Goal: Task Accomplishment & Management: Manage account settings

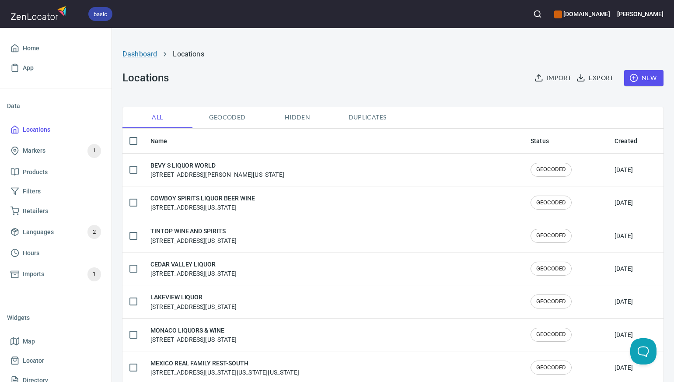
click at [137, 56] on link "Dashboard" at bounding box center [139, 54] width 35 height 8
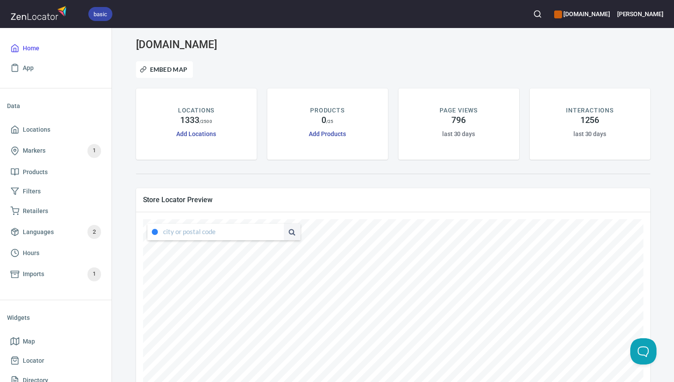
type input "[STREET_ADDRESS][US_STATE]"
drag, startPoint x: 163, startPoint y: 232, endPoint x: 281, endPoint y: 236, distance: 117.2
click at [281, 236] on div "[STREET_ADDRESS][US_STATE]" at bounding box center [223, 231] width 153 height 17
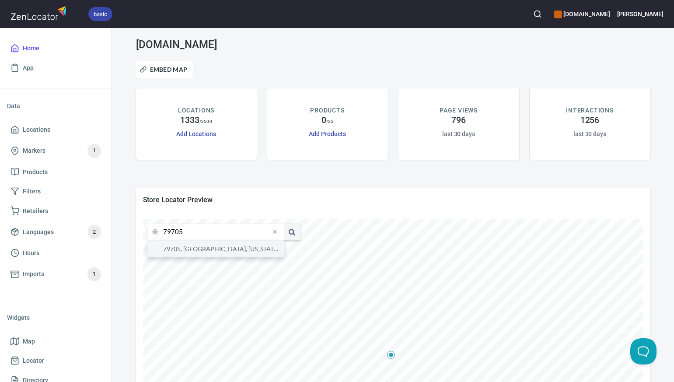
click at [256, 250] on li "79705, [GEOGRAPHIC_DATA], [US_STATE], [GEOGRAPHIC_DATA]" at bounding box center [215, 248] width 136 height 16
click at [181, 233] on input "79705, [GEOGRAPHIC_DATA], [US_STATE], [GEOGRAPHIC_DATA]" at bounding box center [216, 231] width 107 height 17
click at [185, 250] on li "76148, [GEOGRAPHIC_DATA], [US_STATE], [GEOGRAPHIC_DATA]" at bounding box center [215, 248] width 136 height 16
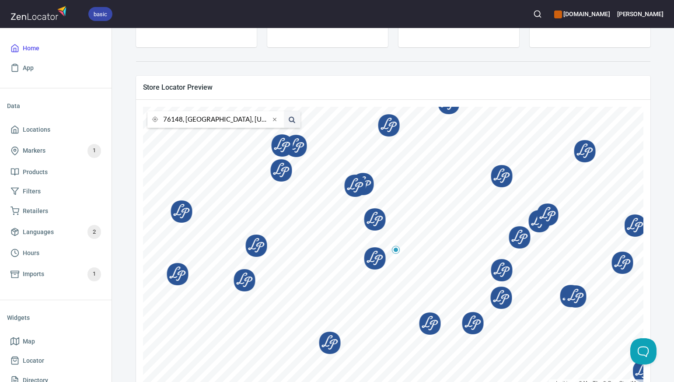
scroll to position [113, 0]
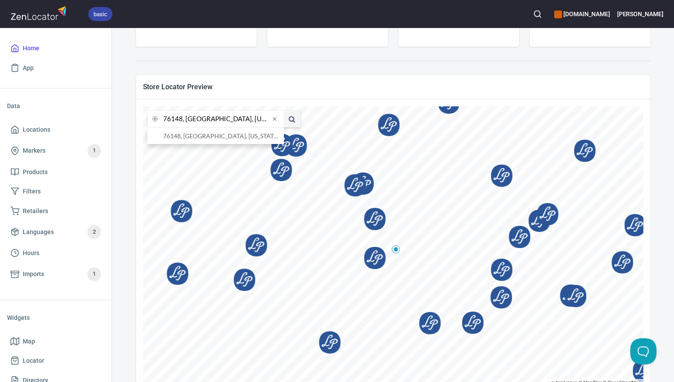
click at [181, 118] on input "76148, [GEOGRAPHIC_DATA], [US_STATE], [GEOGRAPHIC_DATA]" at bounding box center [216, 119] width 107 height 17
click at [193, 137] on li "76107, [GEOGRAPHIC_DATA], [US_STATE], [GEOGRAPHIC_DATA]" at bounding box center [215, 136] width 136 height 16
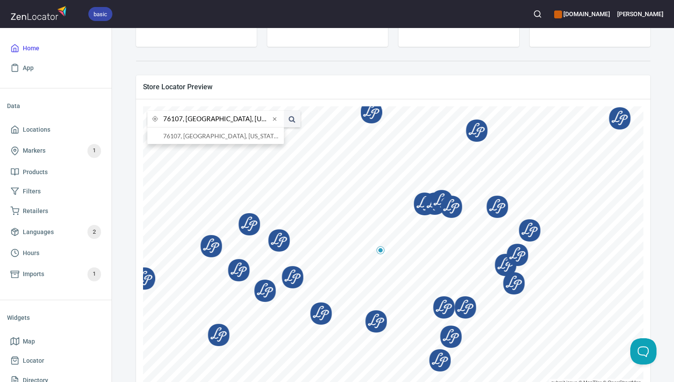
click at [181, 119] on input "76107, [GEOGRAPHIC_DATA], [US_STATE], [GEOGRAPHIC_DATA]" at bounding box center [216, 119] width 107 height 17
click at [190, 137] on li "76164, [GEOGRAPHIC_DATA], [US_STATE], [GEOGRAPHIC_DATA]" at bounding box center [215, 136] width 136 height 16
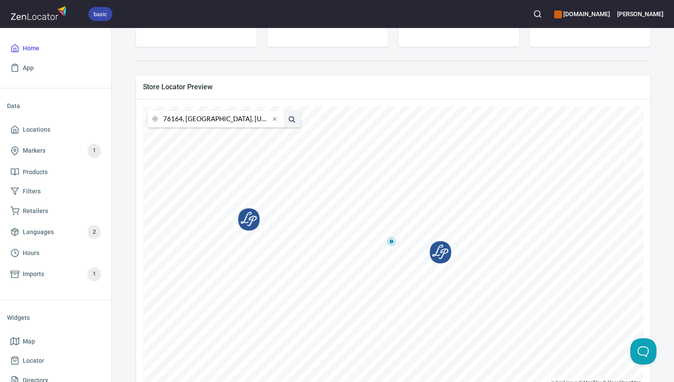
click at [181, 118] on input "76164, [GEOGRAPHIC_DATA], [US_STATE], [GEOGRAPHIC_DATA]" at bounding box center [216, 119] width 107 height 17
click at [190, 139] on li "73103, [US_STATE][GEOGRAPHIC_DATA], [US_STATE], [GEOGRAPHIC_DATA]" at bounding box center [215, 136] width 136 height 16
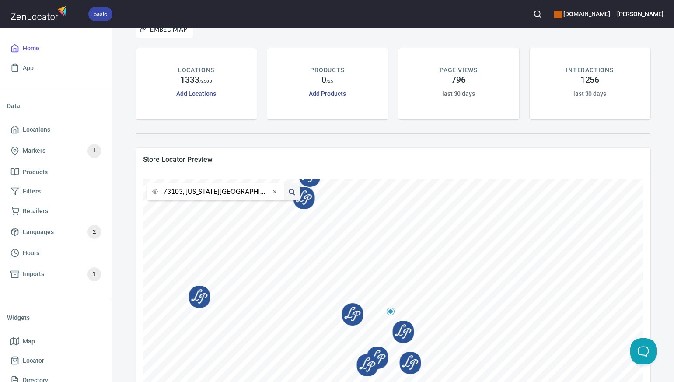
scroll to position [0, 0]
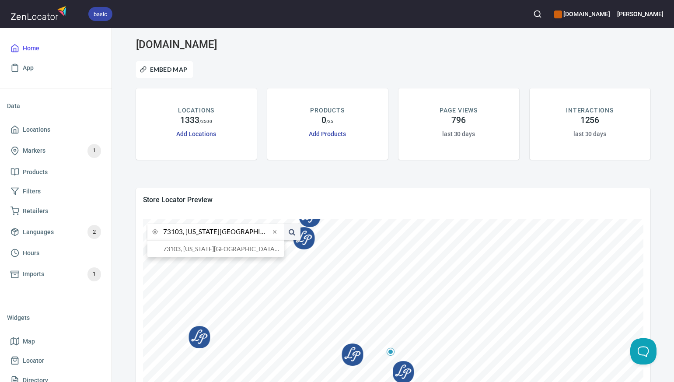
click at [181, 230] on input "73103, [US_STATE][GEOGRAPHIC_DATA], [US_STATE], [GEOGRAPHIC_DATA]" at bounding box center [216, 231] width 107 height 17
click at [191, 249] on li "80487, [GEOGRAPHIC_DATA], [US_STATE], [GEOGRAPHIC_DATA]" at bounding box center [215, 248] width 136 height 16
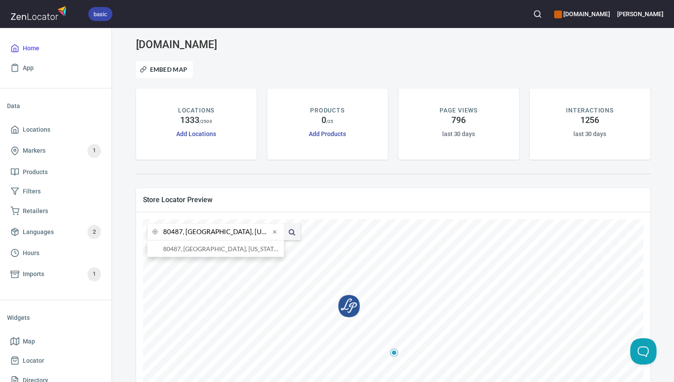
click at [181, 233] on input "80487, [GEOGRAPHIC_DATA], [US_STATE], [GEOGRAPHIC_DATA]" at bounding box center [216, 231] width 107 height 17
click at [191, 250] on li "[GEOGRAPHIC_DATA][US_STATE], [GEOGRAPHIC_DATA]" at bounding box center [215, 248] width 136 height 16
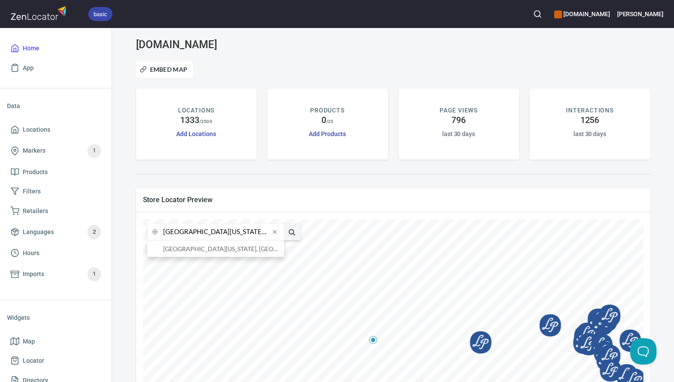
click at [181, 233] on input "[GEOGRAPHIC_DATA][US_STATE], [GEOGRAPHIC_DATA]" at bounding box center [216, 231] width 107 height 17
click at [191, 250] on li "80222, [GEOGRAPHIC_DATA], [US_STATE], [GEOGRAPHIC_DATA]" at bounding box center [215, 248] width 136 height 16
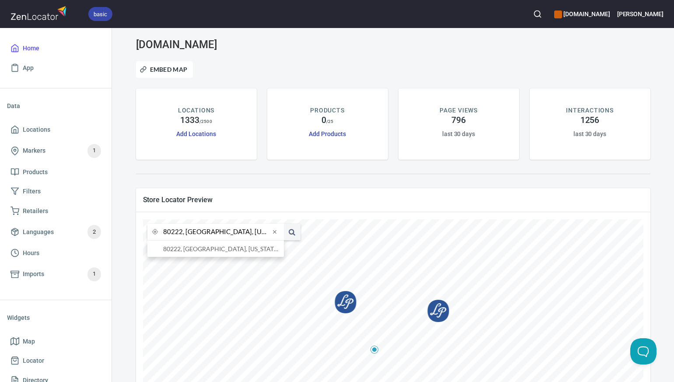
click at [181, 233] on input "80222, [GEOGRAPHIC_DATA], [US_STATE], [GEOGRAPHIC_DATA]" at bounding box center [216, 231] width 107 height 17
click at [188, 250] on li "80237, [GEOGRAPHIC_DATA], [US_STATE], [GEOGRAPHIC_DATA]" at bounding box center [215, 248] width 136 height 16
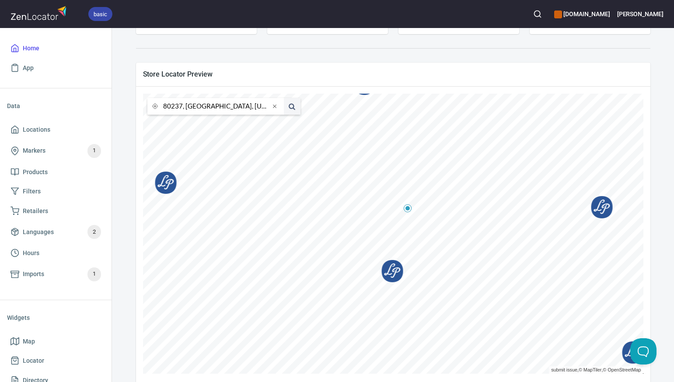
scroll to position [138, 0]
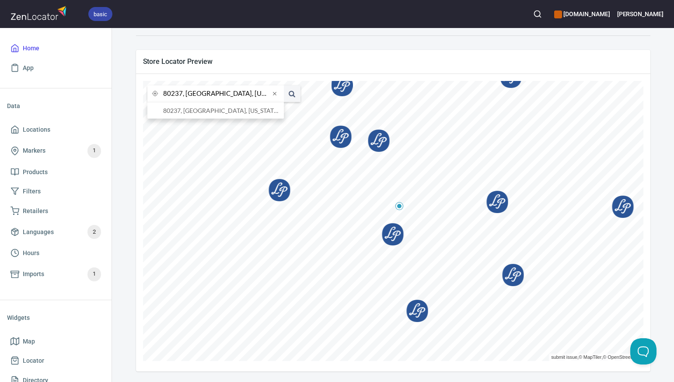
click at [181, 94] on input "80237, [GEOGRAPHIC_DATA], [US_STATE], [GEOGRAPHIC_DATA]" at bounding box center [216, 93] width 107 height 17
type input "80205, [GEOGRAPHIC_DATA], [US_STATE], [GEOGRAPHIC_DATA]"
click at [194, 111] on li "80205, [GEOGRAPHIC_DATA], [US_STATE], [GEOGRAPHIC_DATA]" at bounding box center [215, 110] width 136 height 16
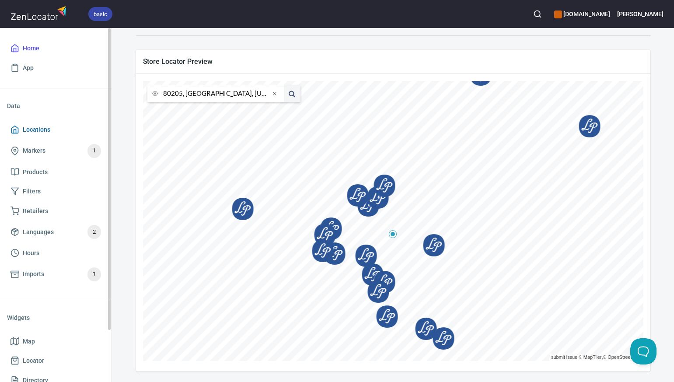
click at [60, 131] on span "Locations" at bounding box center [55, 129] width 90 height 11
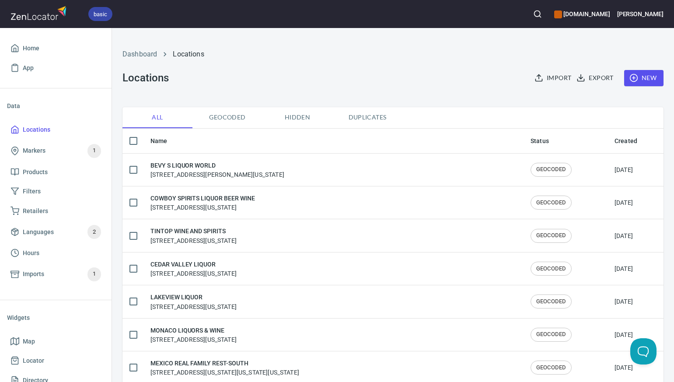
click at [654, 75] on span "New" at bounding box center [643, 78] width 25 height 11
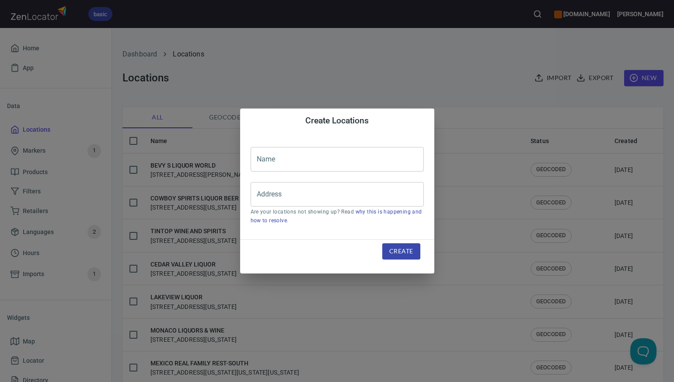
click at [260, 160] on input "text" at bounding box center [336, 159] width 173 height 24
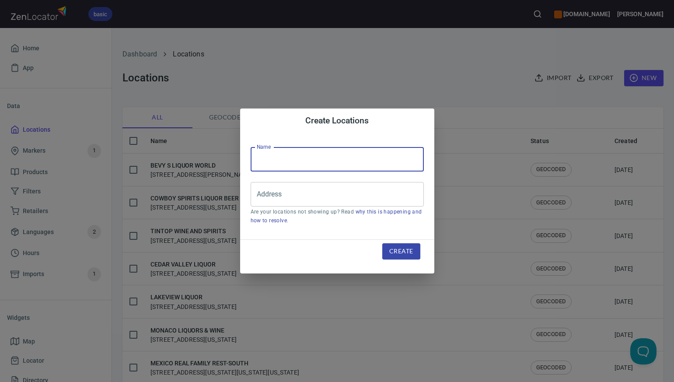
paste input "LA DIABLA"
type input "LA DIABLA"
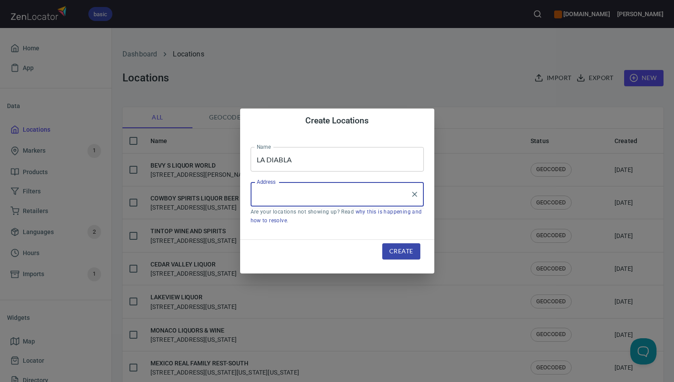
click at [263, 193] on input "Address" at bounding box center [330, 194] width 152 height 17
paste input "[STREET_ADDRESS]"
click at [285, 220] on li "[STREET_ADDRESS][US_STATE]" at bounding box center [336, 220] width 173 height 16
type input "[STREET_ADDRESS][US_STATE]"
click at [404, 253] on span "Create" at bounding box center [401, 251] width 24 height 11
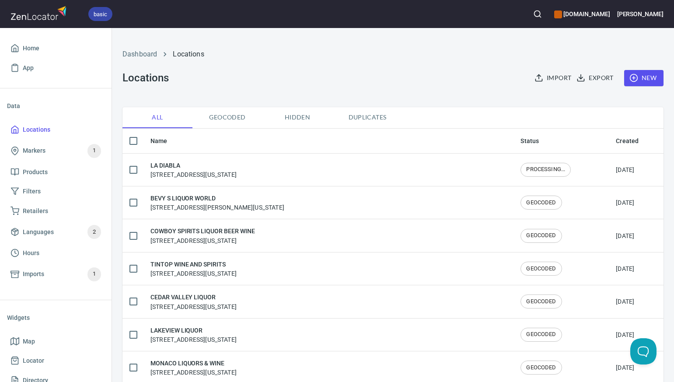
click at [652, 75] on span "New" at bounding box center [643, 78] width 25 height 11
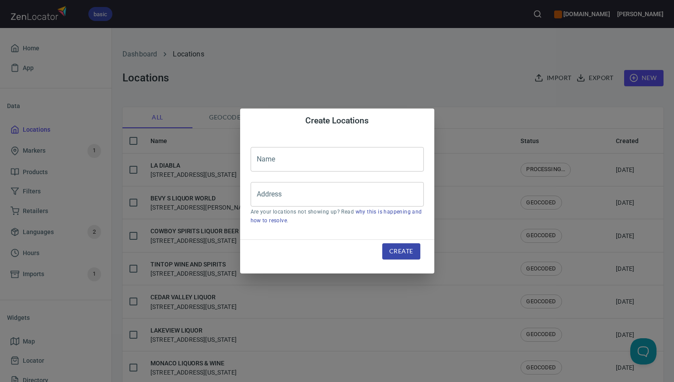
click at [259, 161] on input "text" at bounding box center [336, 159] width 173 height 24
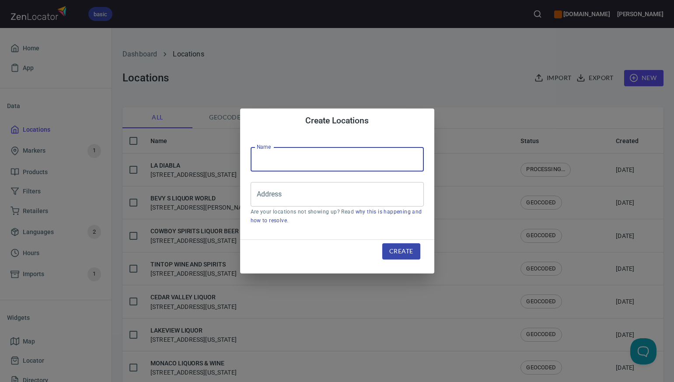
paste input "SOUTHMOOR WINE & SPIRITS"
type input "SOUTHMOOR WINE & SPIRITS"
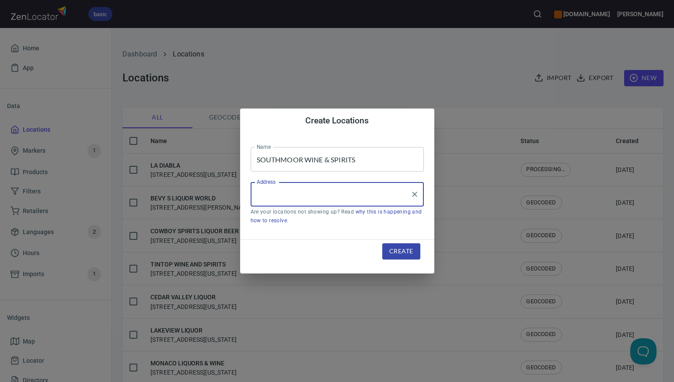
click at [264, 195] on input "Address" at bounding box center [330, 194] width 152 height 17
paste input "3533 S MONACO PKY, , DENVER, CO80237"
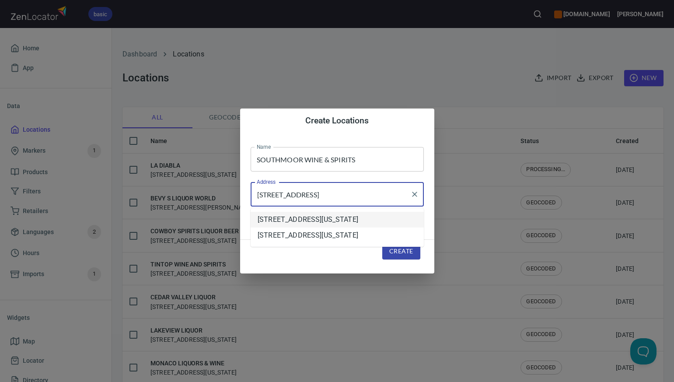
click at [284, 221] on li "3533 South Monaco Parkway, Denver, Colorado, United States" at bounding box center [336, 220] width 173 height 16
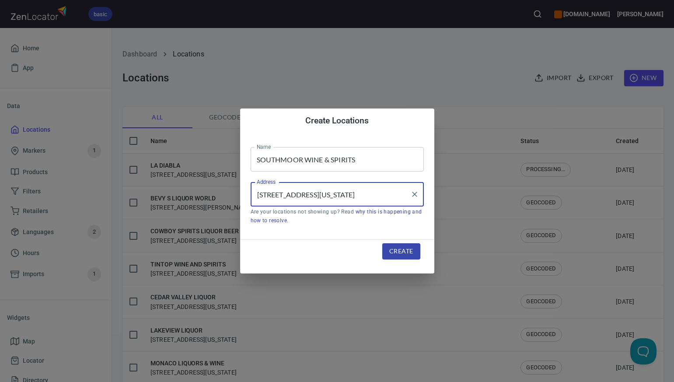
type input "3533 South Monaco Parkway, Denver, Colorado, United States"
click at [396, 249] on span "Create" at bounding box center [401, 251] width 24 height 11
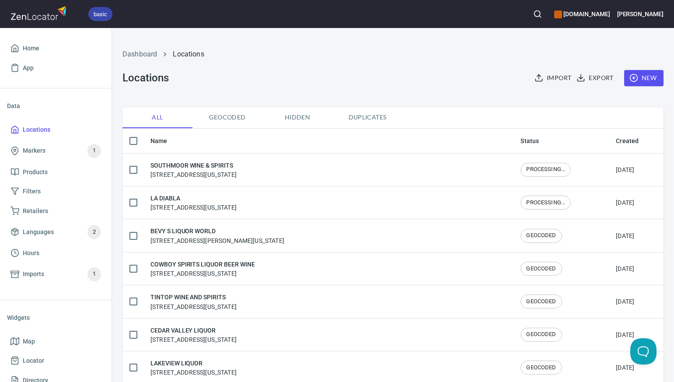
click at [646, 75] on span "New" at bounding box center [643, 78] width 25 height 11
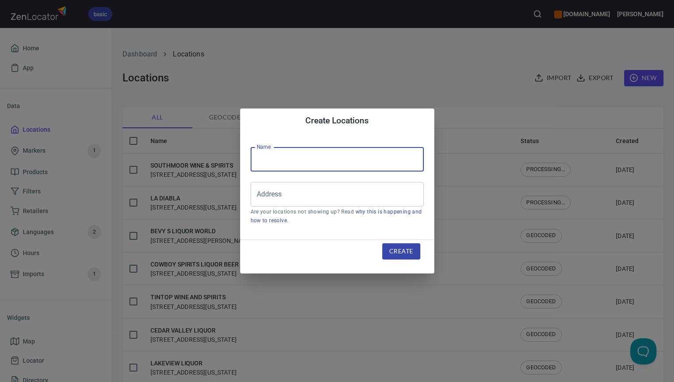
click at [257, 159] on input "text" at bounding box center [336, 159] width 173 height 24
paste input "CANYON LIQUORS"
type input "CANYON LIQUORS"
click at [258, 194] on input "Address" at bounding box center [330, 194] width 152 height 17
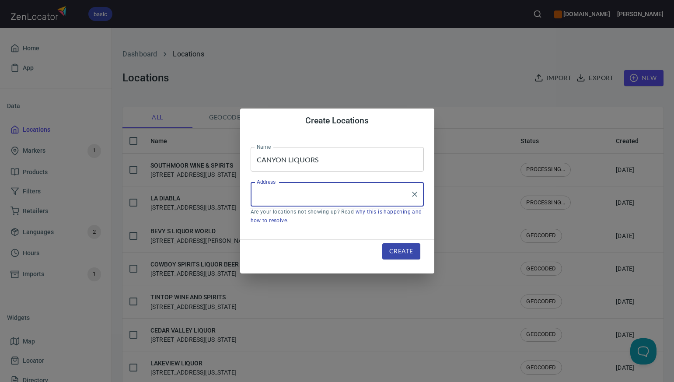
paste input "30550 HIWAY 72, , GOLDEN, CO80401"
click at [359, 196] on input "30550 HIWAY 72, , GOLDEN, CO80401" at bounding box center [330, 194] width 152 height 17
click at [320, 226] on li "[STREET_ADDRESS][US_STATE]" at bounding box center [336, 220] width 173 height 16
type input "[STREET_ADDRESS][US_STATE]"
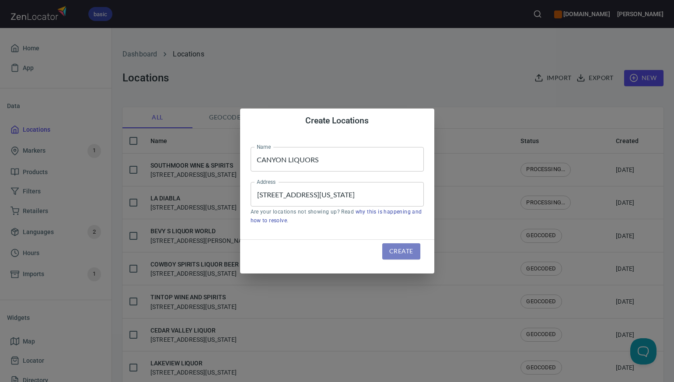
click at [399, 251] on span "Create" at bounding box center [401, 251] width 24 height 11
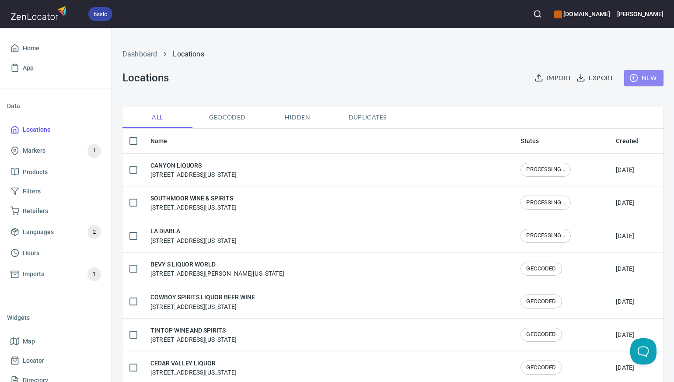
click at [649, 75] on span "New" at bounding box center [643, 78] width 25 height 11
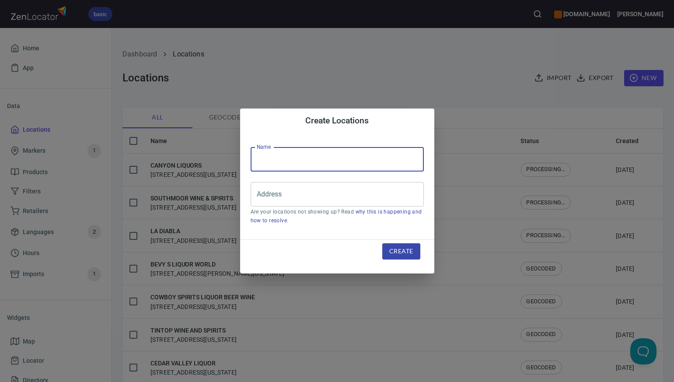
click at [260, 158] on input "text" at bounding box center [336, 159] width 173 height 24
paste input "COLLECTIVE OKC"
type input "COLLECTIVE OKC"
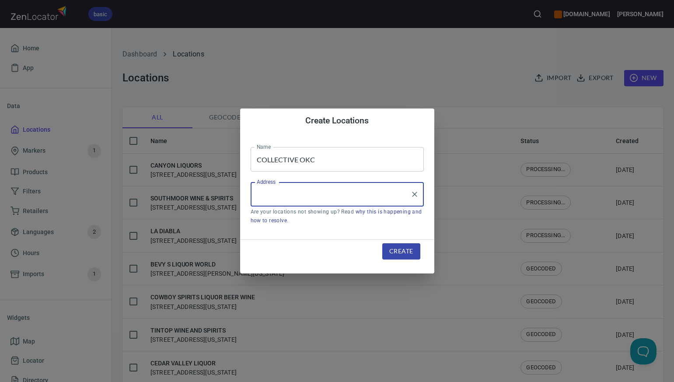
click at [258, 193] on input "Address" at bounding box center [330, 194] width 152 height 17
paste input "308 NW 10TH ST, , OKLAHOMA CITY, OK73103"
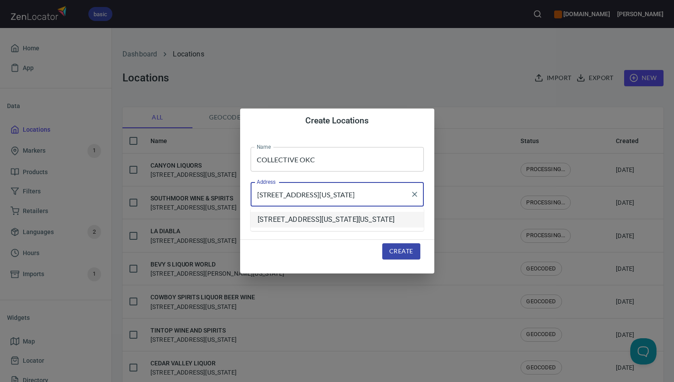
click at [296, 219] on li "308 NW 10th Street, Oklahoma City, Oklahoma, United States" at bounding box center [336, 220] width 173 height 16
type input "308 NW 10th Street, Oklahoma City, Oklahoma, United States"
click at [405, 252] on span "Create" at bounding box center [401, 251] width 24 height 11
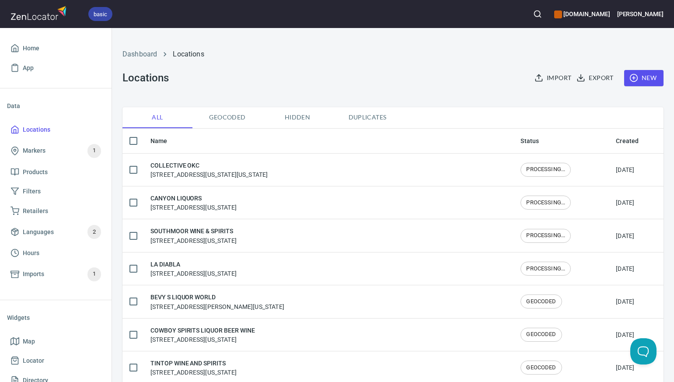
click at [652, 76] on span "New" at bounding box center [643, 78] width 25 height 11
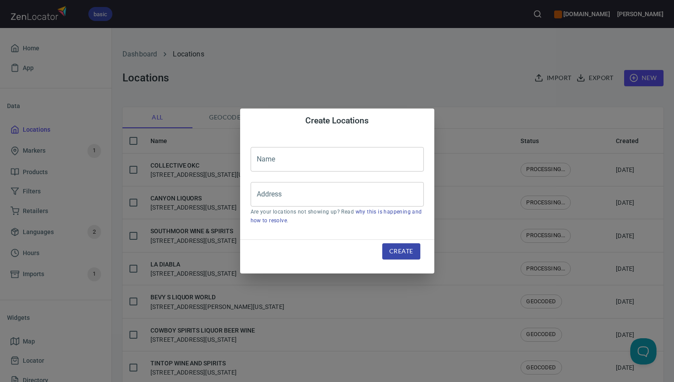
click at [258, 159] on input "text" at bounding box center [336, 159] width 173 height 24
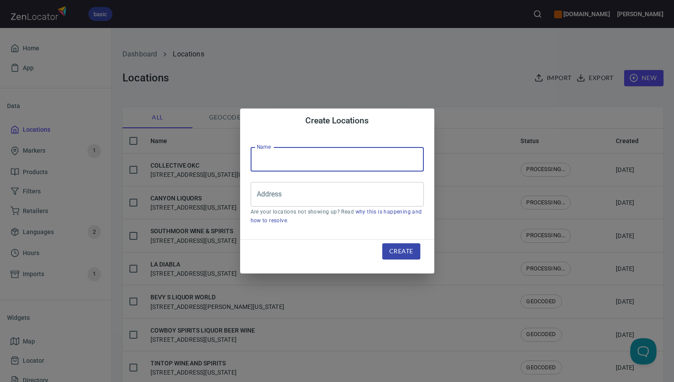
paste input "LIQUORLAND (FTX)"
type input "LIQUORLAND"
click at [262, 194] on input "Address" at bounding box center [330, 194] width 152 height 17
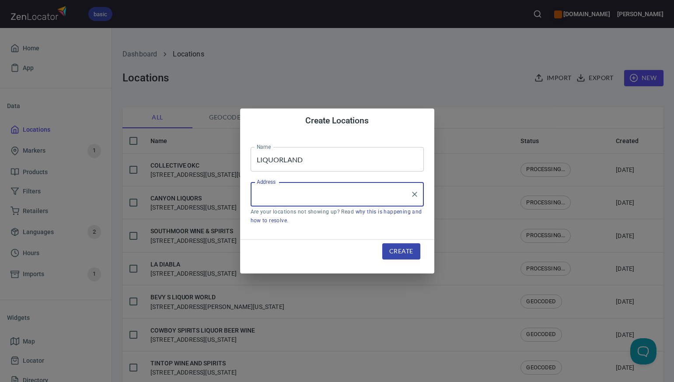
paste input "8239 RUFE SNOW DR, (FTX), WATAUGA, TX76148"
click at [331, 219] on li "8239 Rufe Snow Drive, Watauga, Texas, United States" at bounding box center [336, 220] width 173 height 16
type input "8239 Rufe Snow Drive, Watauga, Texas, United States"
click at [407, 254] on span "Create" at bounding box center [401, 251] width 24 height 11
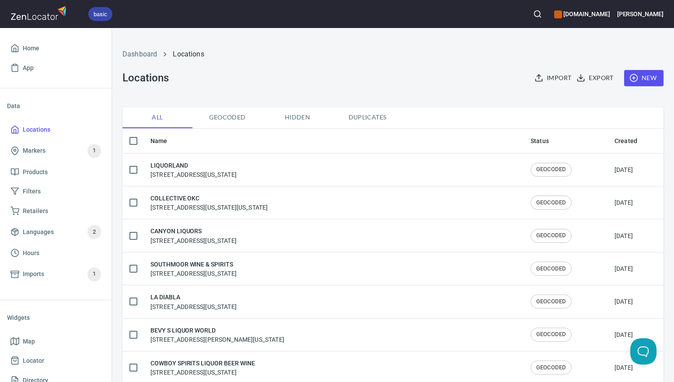
click at [374, 116] on span "Duplicates" at bounding box center [366, 117] width 59 height 11
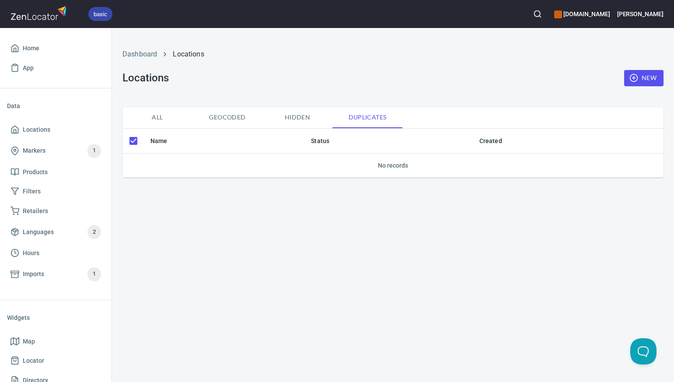
checkbox input "false"
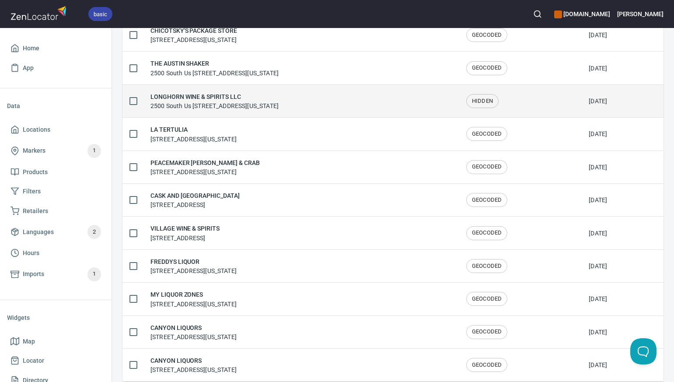
scroll to position [177, 0]
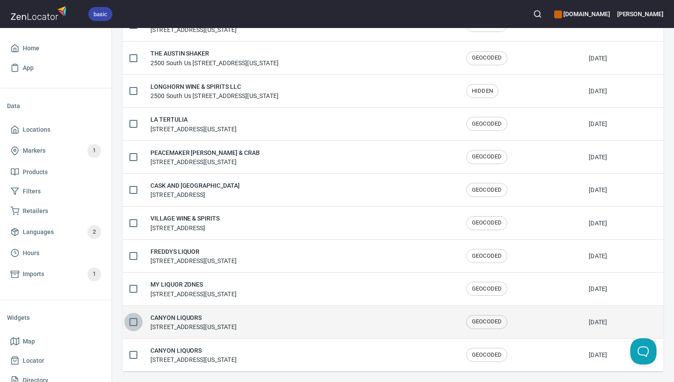
click at [135, 321] on input "checkbox" at bounding box center [133, 322] width 18 height 18
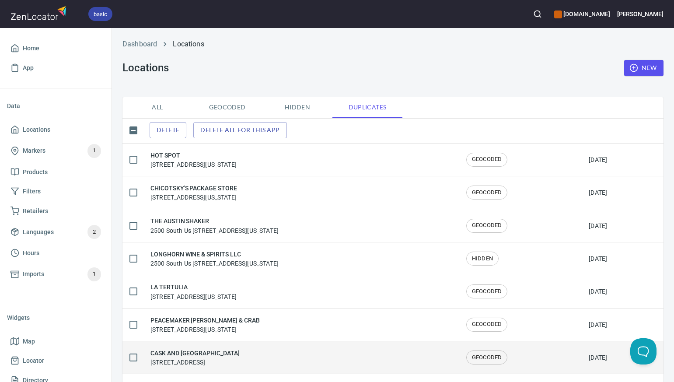
scroll to position [0, 0]
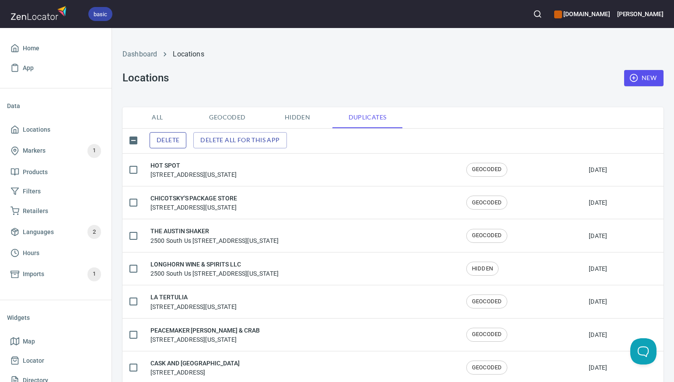
click at [178, 139] on span "Delete" at bounding box center [167, 140] width 23 height 11
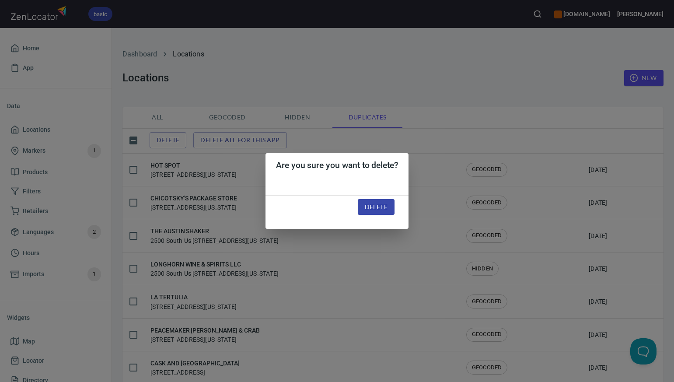
click at [377, 209] on span "Delete" at bounding box center [376, 206] width 23 height 11
checkbox input "false"
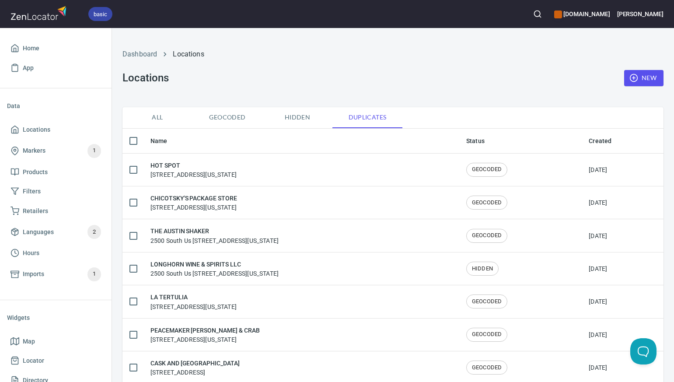
click at [160, 117] on span "All" at bounding box center [157, 117] width 59 height 11
